Goal: Navigation & Orientation: Find specific page/section

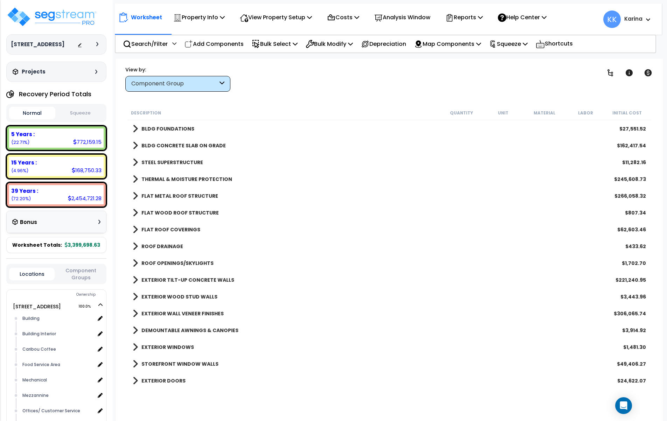
click at [282, 224] on div "FLAT ROOF COVERINGS $62,603.46" at bounding box center [389, 229] width 520 height 17
click at [69, 16] on img at bounding box center [51, 16] width 91 height 21
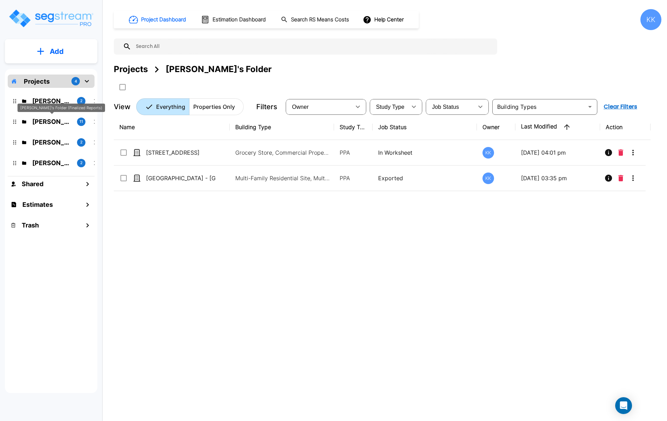
click at [49, 119] on p "Kristina's Folder (Finalized Reports)" at bounding box center [51, 121] width 39 height 9
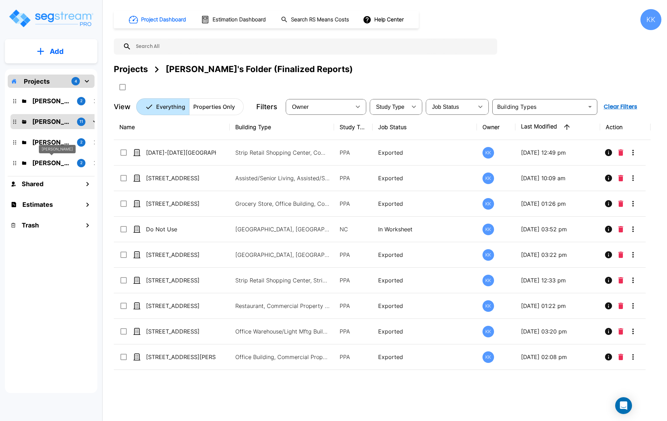
click at [49, 163] on p "M.E. Folder" at bounding box center [51, 162] width 39 height 9
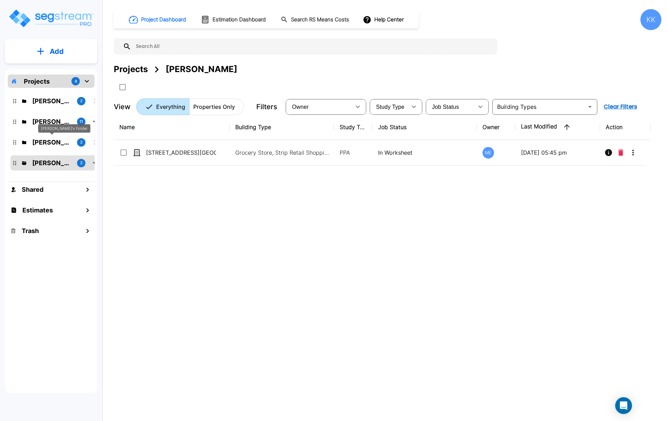
click at [47, 141] on p "Jon's Folder" at bounding box center [51, 142] width 39 height 9
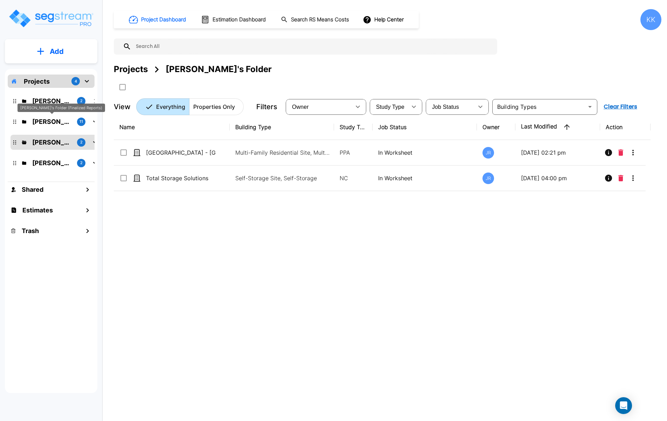
click at [40, 121] on p "Kristina's Folder (Finalized Reports)" at bounding box center [51, 121] width 39 height 9
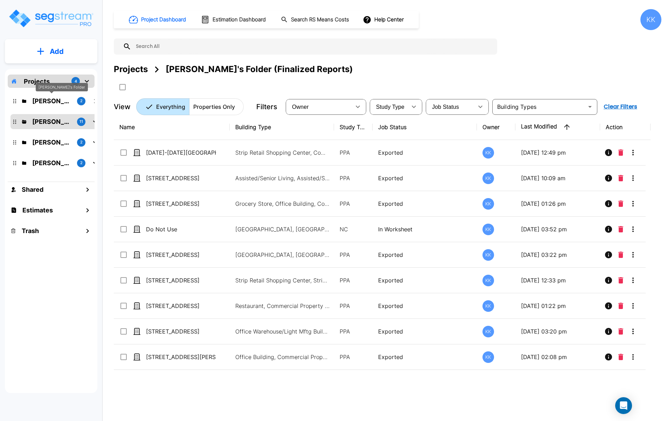
click at [45, 100] on p "Karina's Folder" at bounding box center [51, 100] width 39 height 9
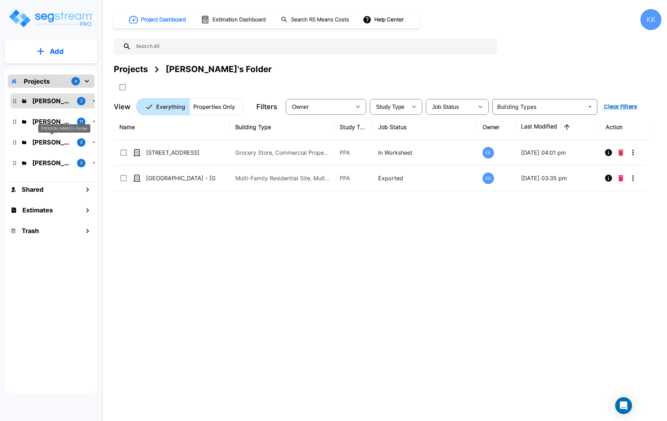
click at [46, 139] on p "Jon's Folder" at bounding box center [51, 142] width 39 height 9
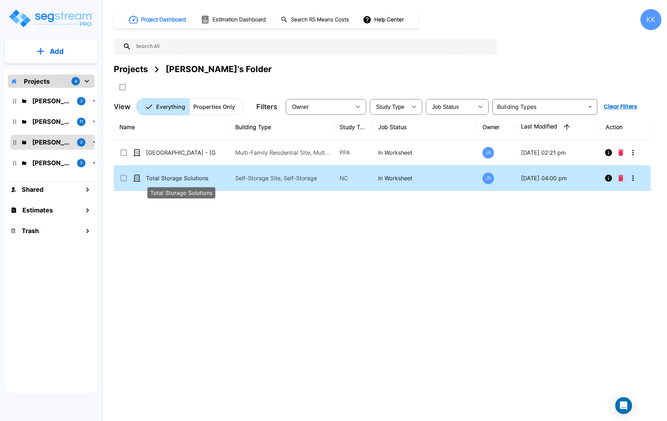
click at [152, 179] on p "Total Storage Solutions" at bounding box center [181, 178] width 70 height 8
click at [155, 177] on p "Total Storage Solutions" at bounding box center [181, 178] width 70 height 8
checkbox input "false"
click at [155, 177] on p "Total Storage Solutions" at bounding box center [181, 178] width 70 height 8
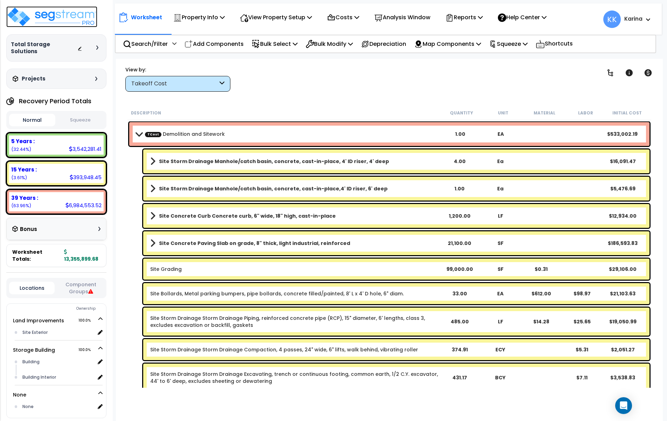
click at [45, 16] on img at bounding box center [51, 16] width 91 height 21
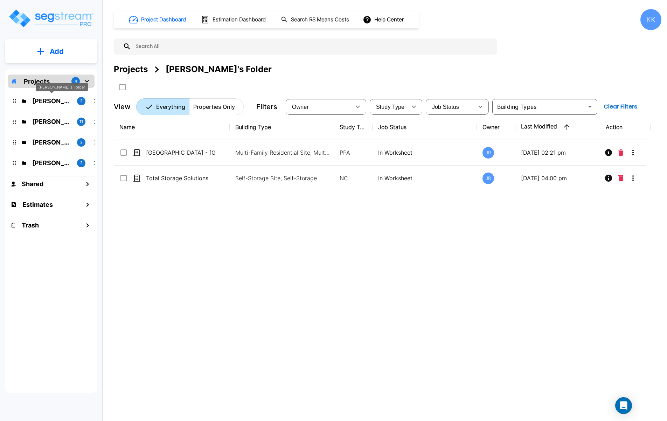
click at [45, 103] on p "[PERSON_NAME]'s Folder" at bounding box center [51, 100] width 39 height 9
